Goal: Check status: Check status

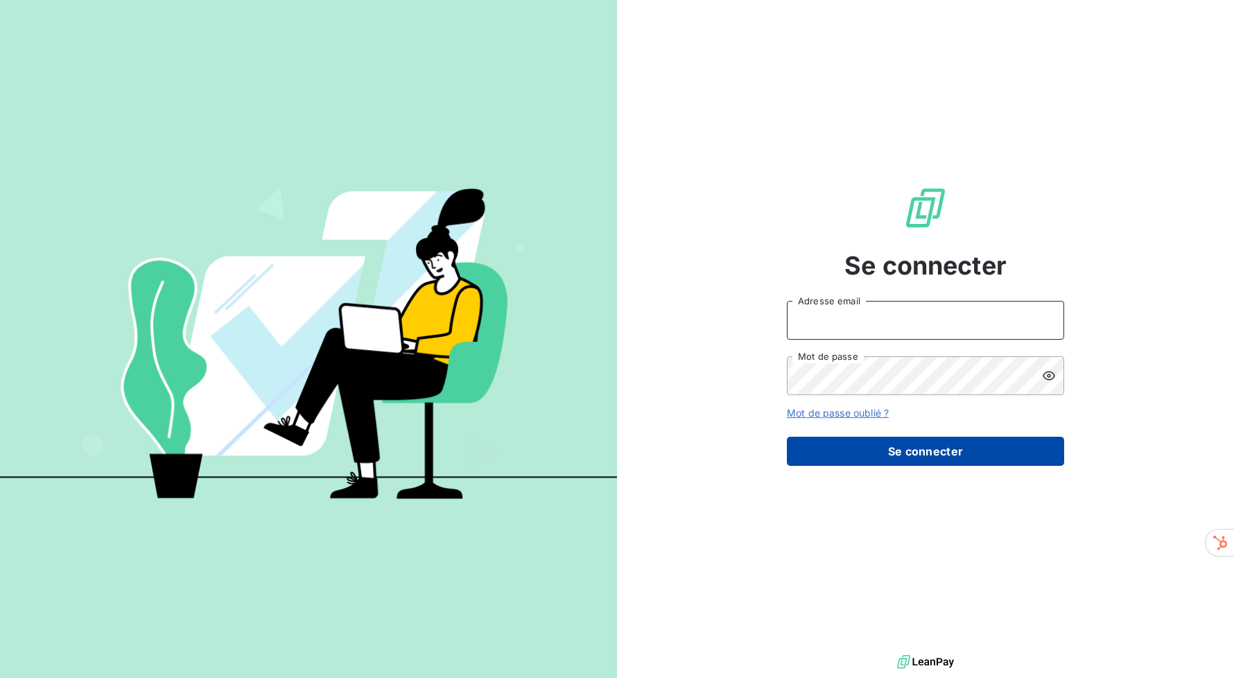
type input "fabien.blanc@mevia.fr"
click at [925, 437] on button "Se connecter" at bounding box center [925, 451] width 277 height 29
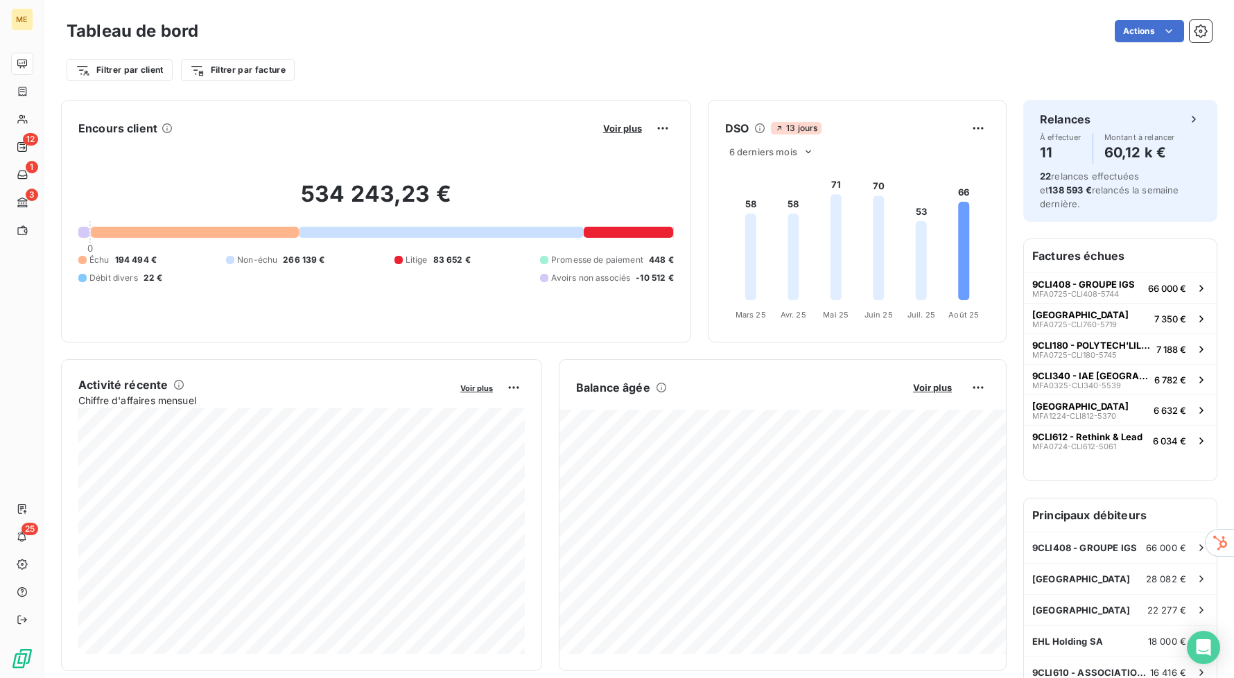
click at [602, 73] on div "Filtrer par client Filtrer par facture" at bounding box center [640, 70] width 1146 height 26
drag, startPoint x: 298, startPoint y: 191, endPoint x: 509, endPoint y: 192, distance: 211.5
click at [509, 192] on h2 "534 243,23 €" at bounding box center [376, 201] width 596 height 42
drag, startPoint x: 485, startPoint y: 259, endPoint x: 374, endPoint y: 259, distance: 111.7
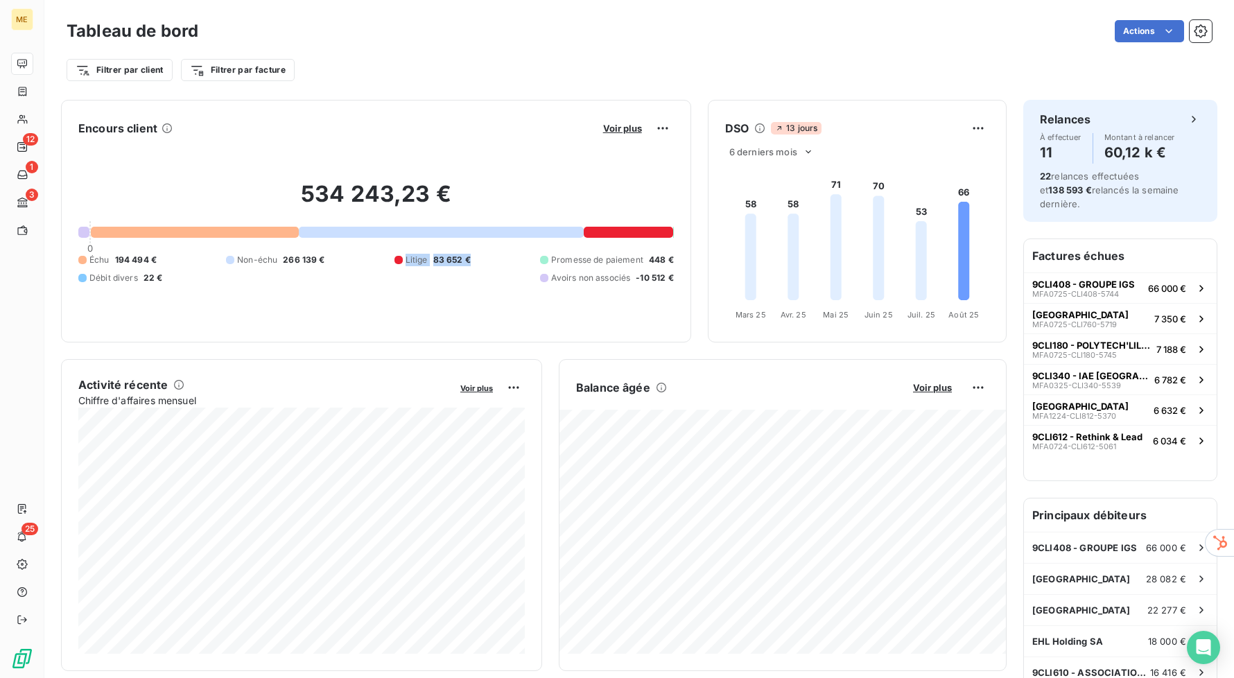
click at [374, 259] on div "Échu 194 494 € Non-échu 266 139 € Litige 83 652 € Promesse de paiement 448 € Dé…" at bounding box center [376, 269] width 596 height 31
click at [607, 227] on div at bounding box center [628, 232] width 89 height 11
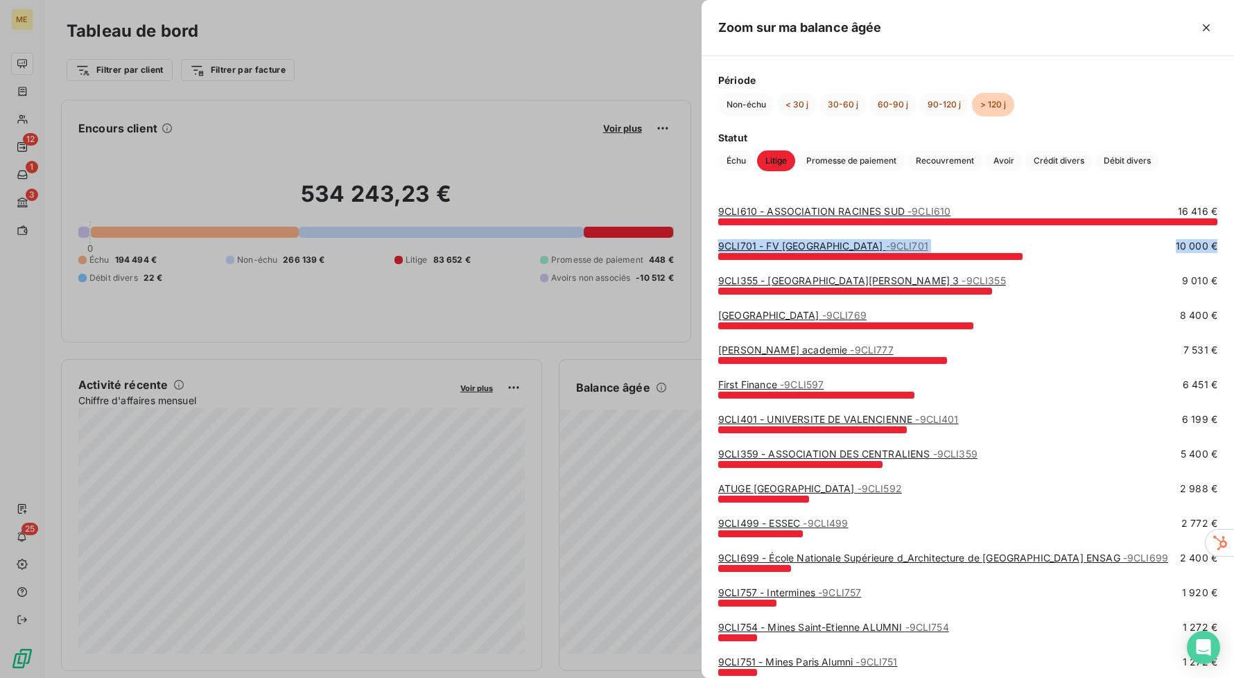
drag, startPoint x: 1221, startPoint y: 252, endPoint x: 1219, endPoint y: 228, distance: 24.3
click at [1220, 228] on div "9CLI610 - ASSOCIATION RACINES SUD - 9CLI610 16 416 € 9CLI701 - [GEOGRAPHIC_DATA…" at bounding box center [968, 433] width 533 height 490
click at [1219, 228] on div "9CLI610 - ASSOCIATION RACINES SUD - 9CLI610 16 416 € 9CLI701 - [GEOGRAPHIC_DATA…" at bounding box center [968, 433] width 533 height 490
drag, startPoint x: 1224, startPoint y: 280, endPoint x: 1222, endPoint y: 238, distance: 42.4
click at [1222, 238] on div "9CLI610 - ASSOCIATION RACINES SUD - 9CLI610 16 416 € 9CLI701 - [GEOGRAPHIC_DATA…" at bounding box center [968, 433] width 533 height 490
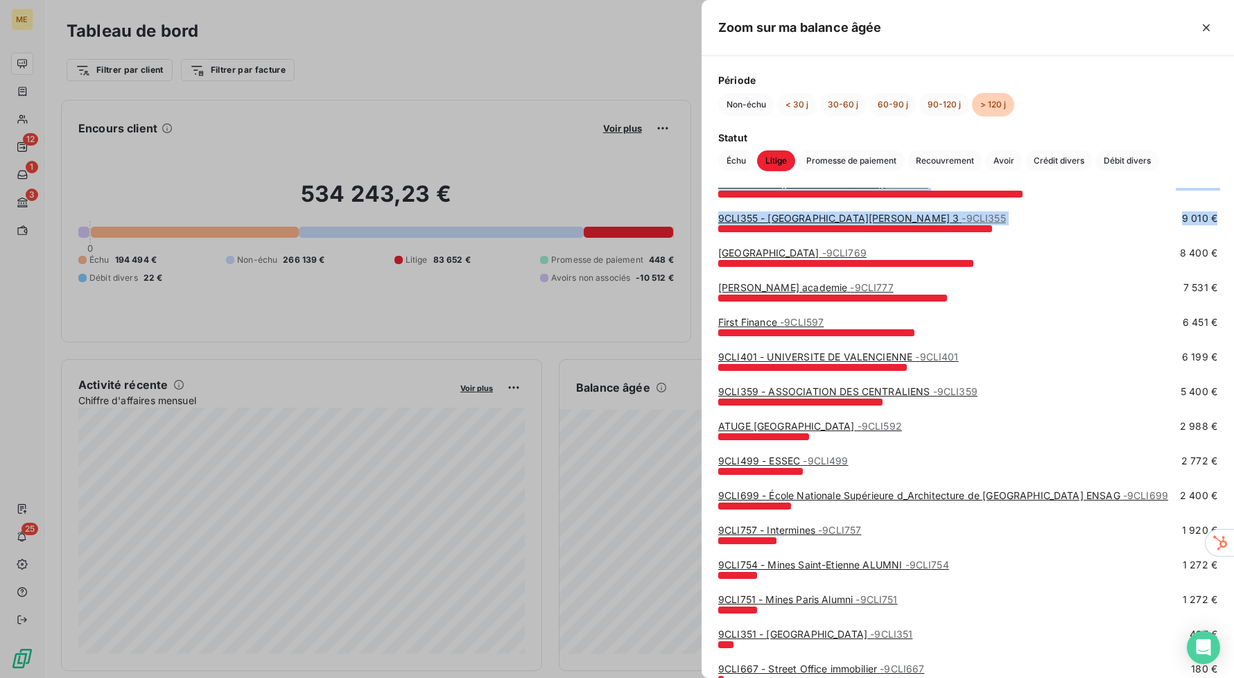
scroll to position [63, 0]
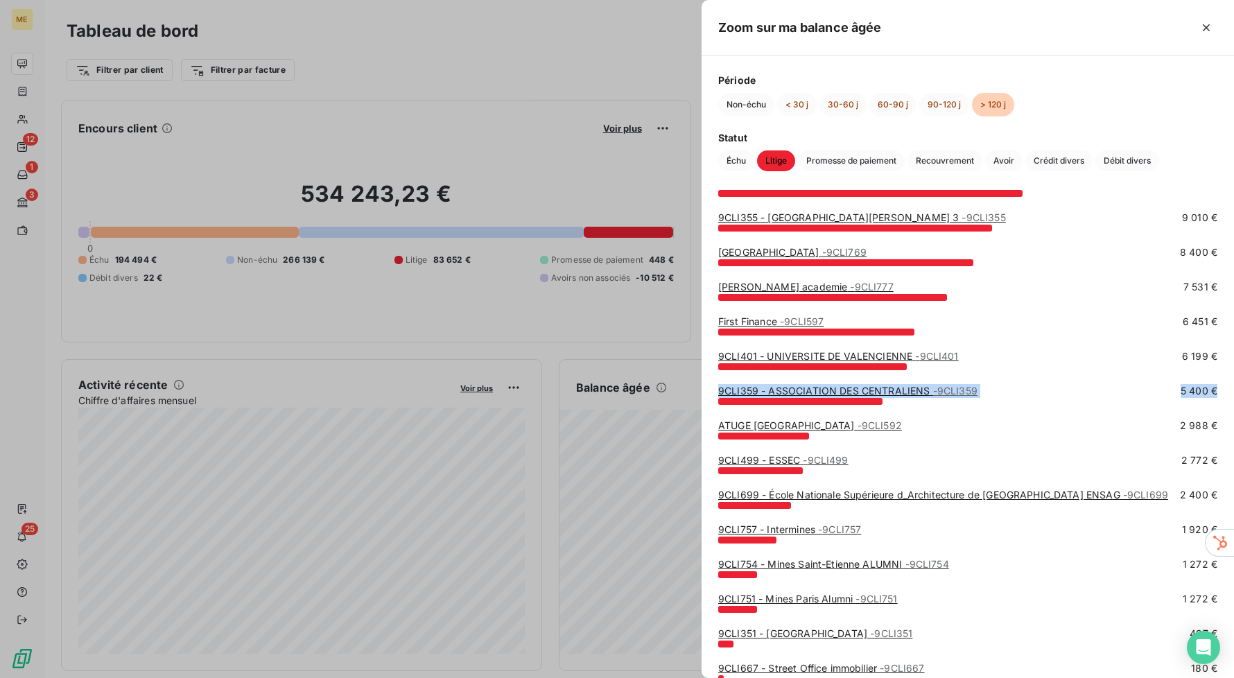
drag, startPoint x: 1222, startPoint y: 388, endPoint x: 1220, endPoint y: 367, distance: 20.9
click at [1220, 367] on div "9CLI610 - ASSOCIATION RACINES SUD - 9CLI610 16 416 € 9CLI701 - [GEOGRAPHIC_DATA…" at bounding box center [968, 370] width 533 height 490
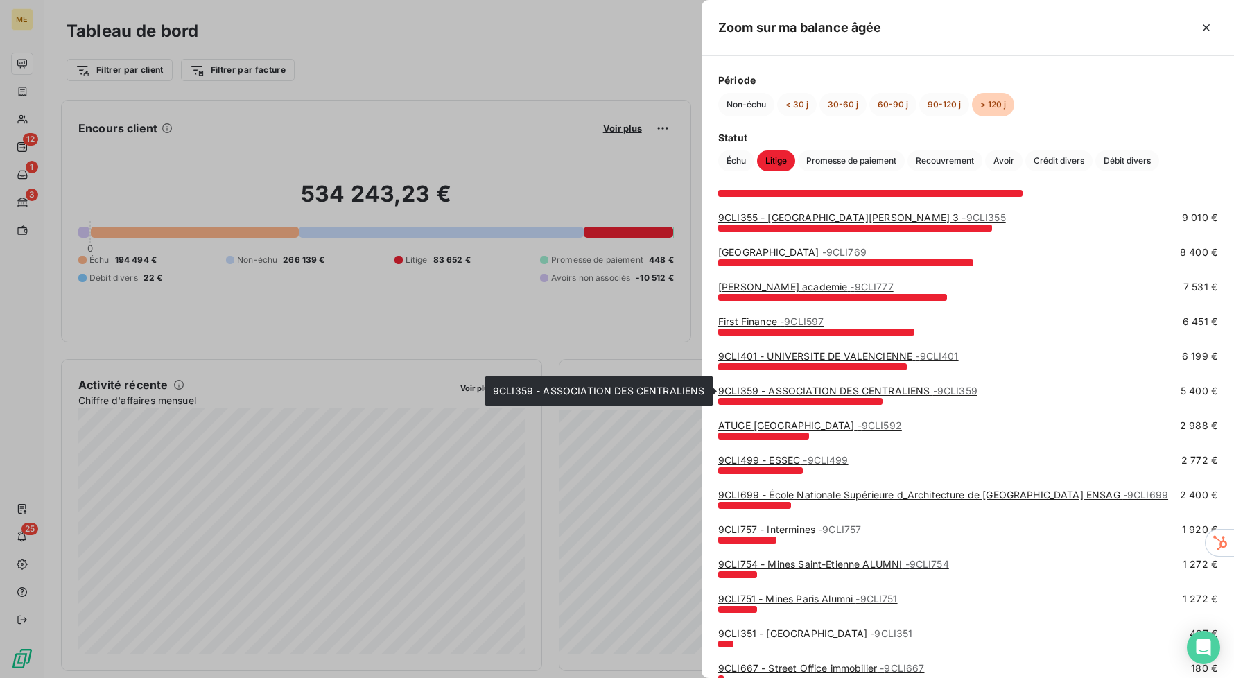
click at [960, 390] on span "- 9CLI359" at bounding box center [955, 391] width 44 height 12
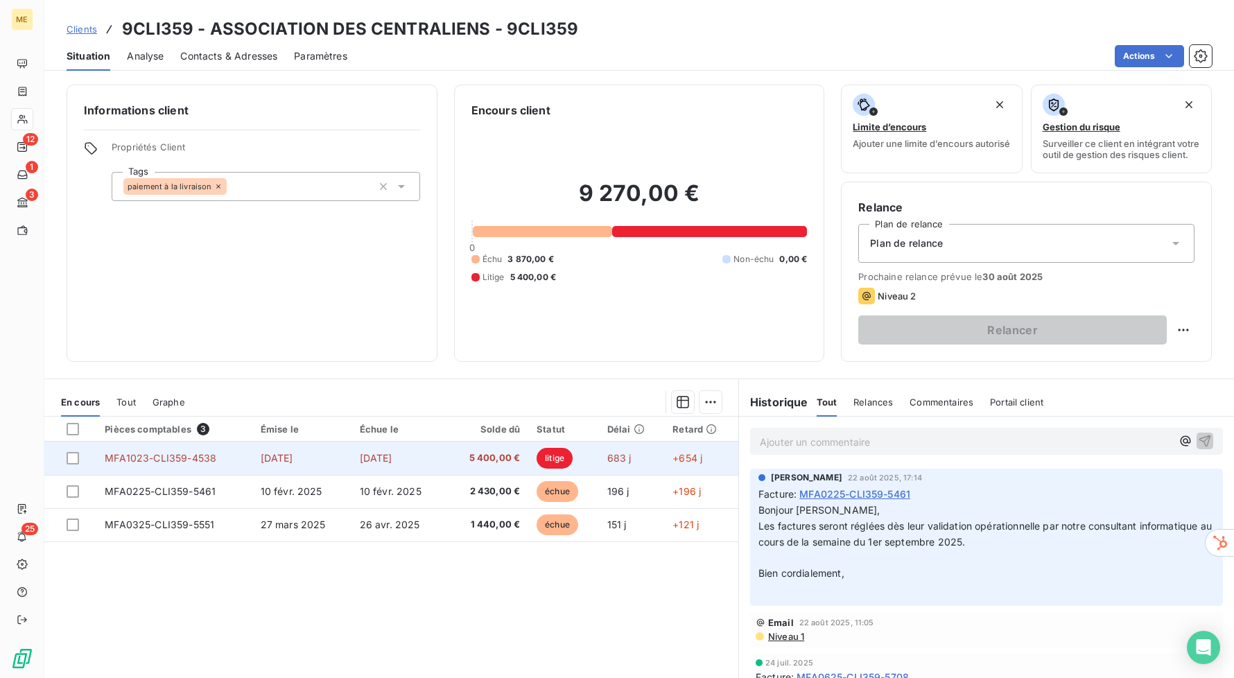
click at [169, 460] on span "MFA1023-CLI359-4538" at bounding box center [161, 458] width 112 height 12
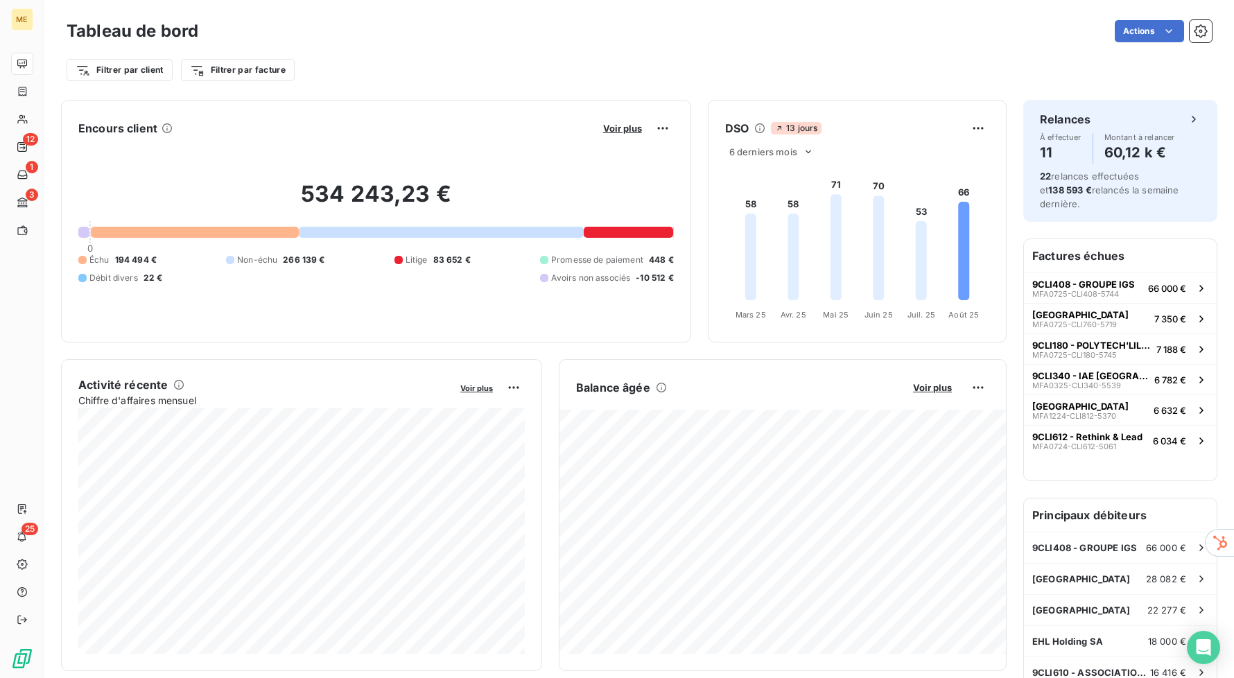
click at [920, 253] on icon at bounding box center [920, 260] width 11 height 79
